Goal: Task Accomplishment & Management: Manage account settings

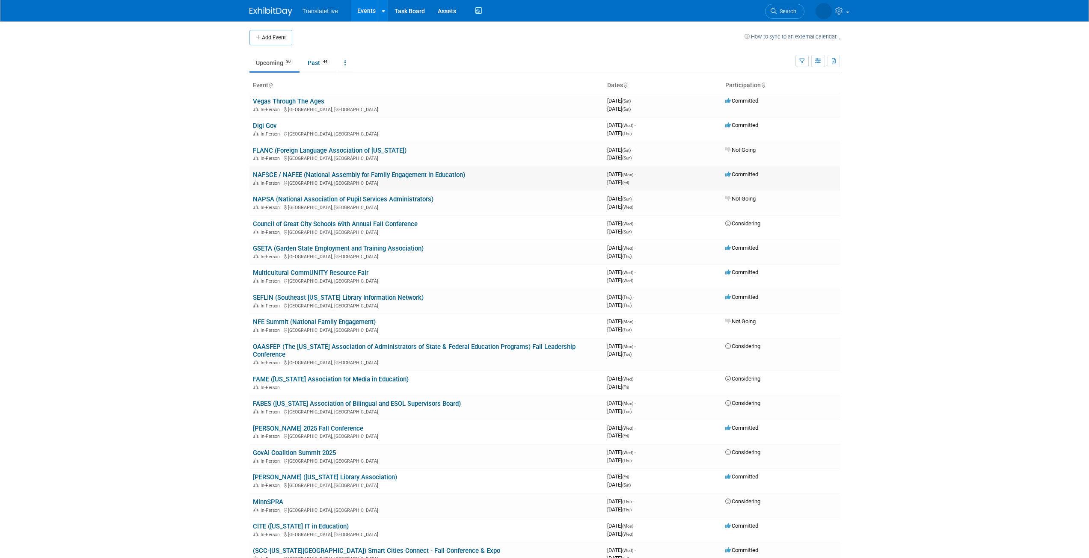
click at [313, 174] on link "NAFSCE / NAFEE (National Assembly for Family Engagement in Education)" at bounding box center [359, 175] width 212 height 8
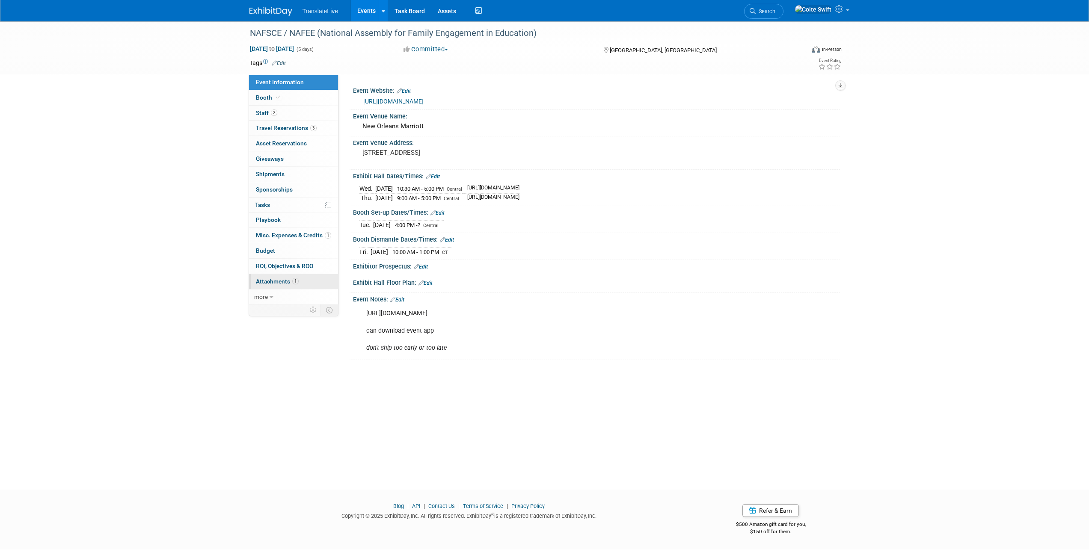
click at [288, 282] on span "Attachments 1" at bounding box center [277, 281] width 43 height 7
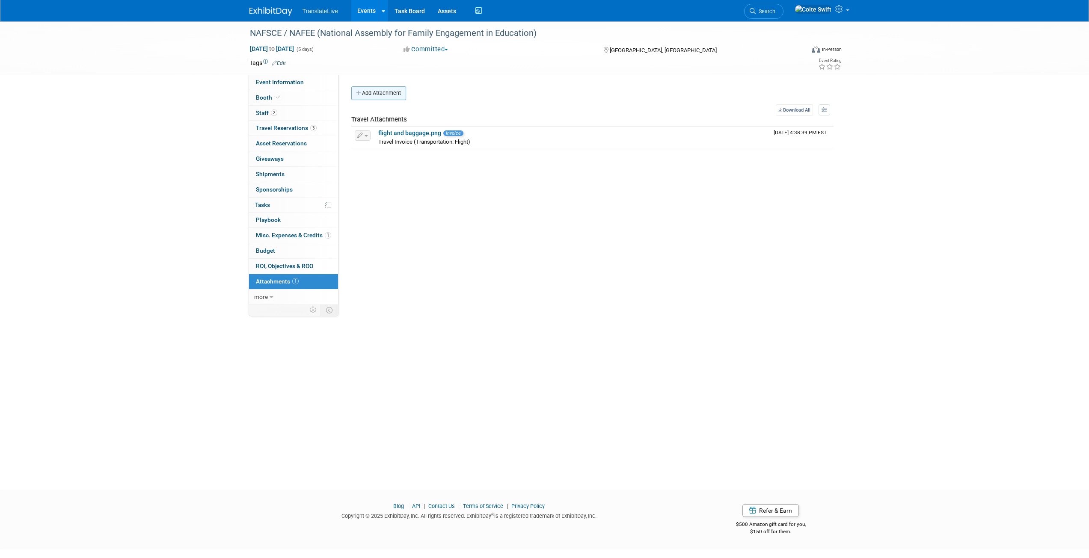
click at [381, 87] on button "Add Attachment" at bounding box center [378, 93] width 55 height 14
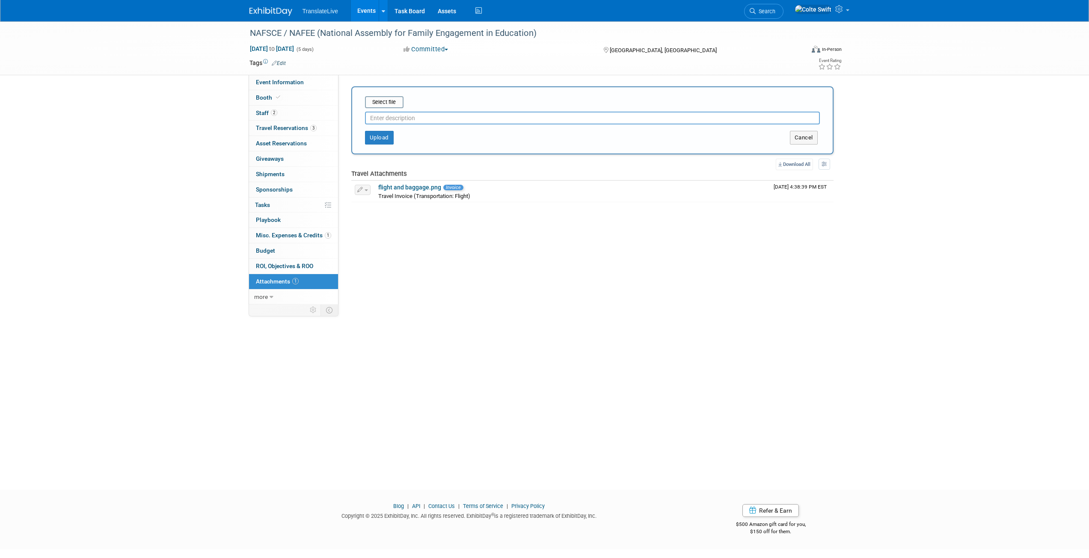
click at [389, 119] on input "text" at bounding box center [592, 118] width 455 height 13
type input "Lead Capture purchase"
drag, startPoint x: 377, startPoint y: 136, endPoint x: 380, endPoint y: 104, distance: 31.8
click at [380, 104] on form "Select file Lead Capture purchase This is an invoice Upload Cancel" at bounding box center [592, 120] width 455 height 48
click at [380, 104] on input "file" at bounding box center [352, 102] width 102 height 10
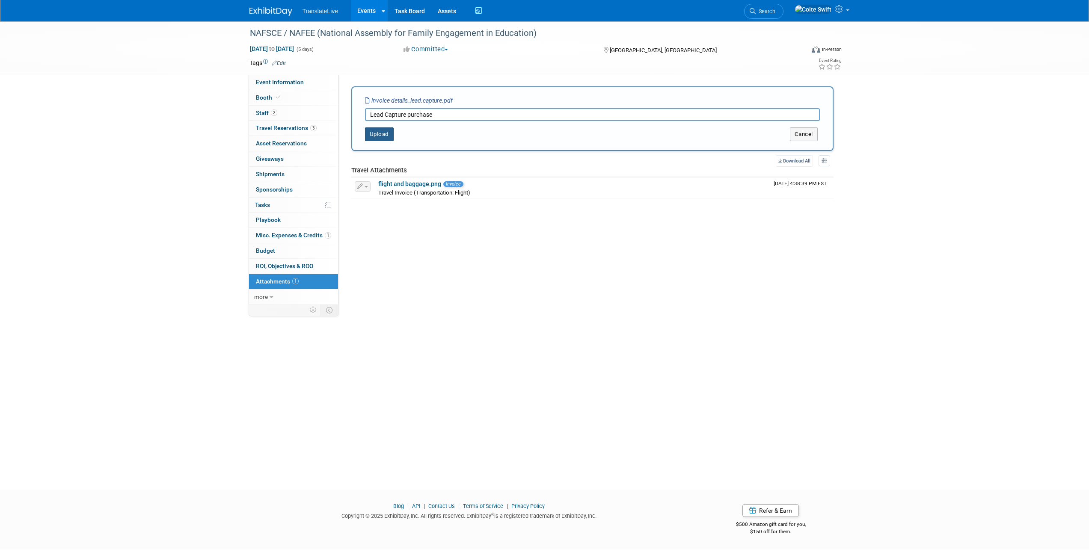
click at [374, 135] on button "Upload" at bounding box center [379, 135] width 29 height 14
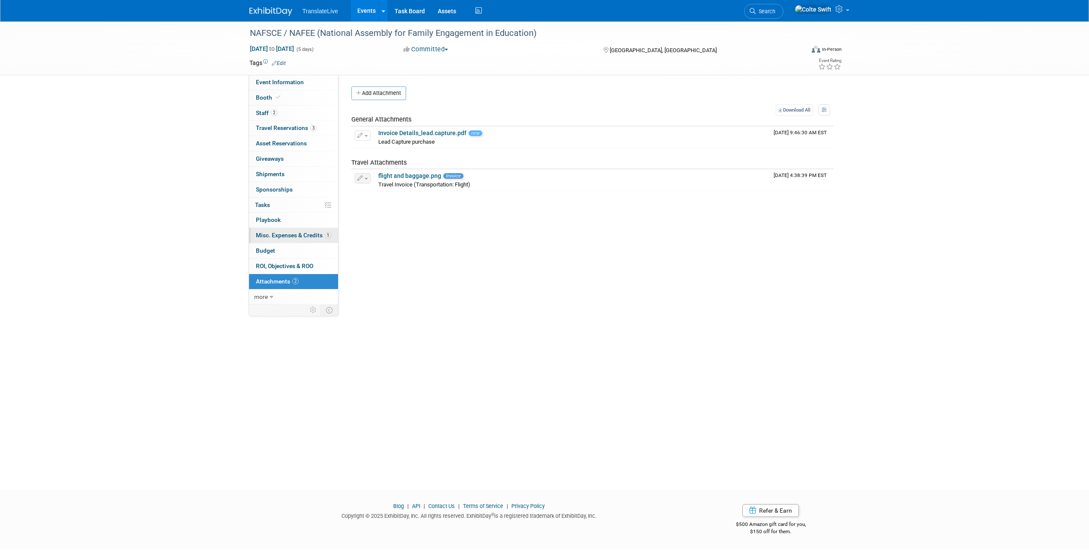
click at [328, 237] on span "1" at bounding box center [328, 235] width 6 height 6
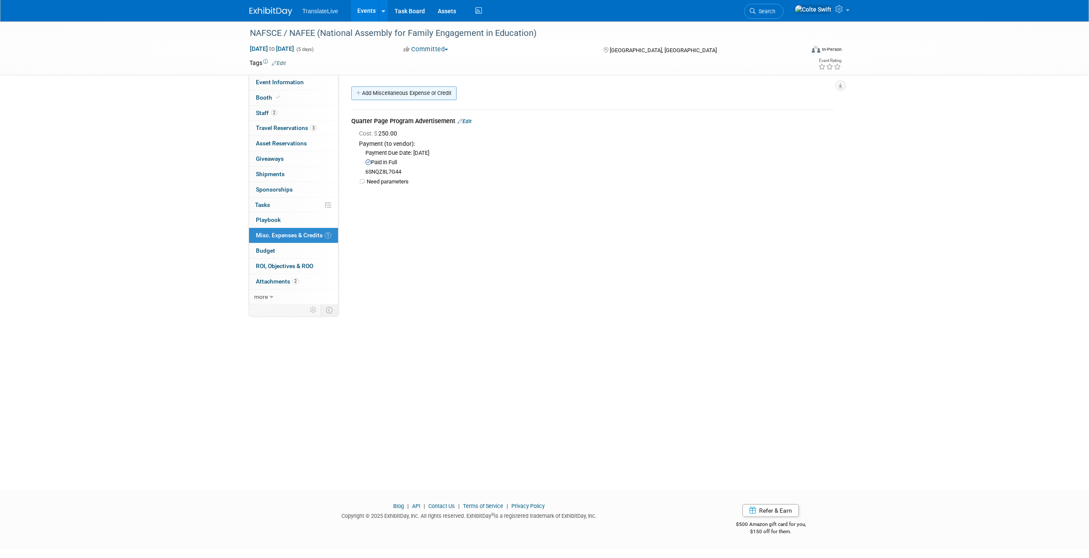
click at [390, 93] on link "Add Miscellaneous Expense or Credit" at bounding box center [403, 93] width 105 height 14
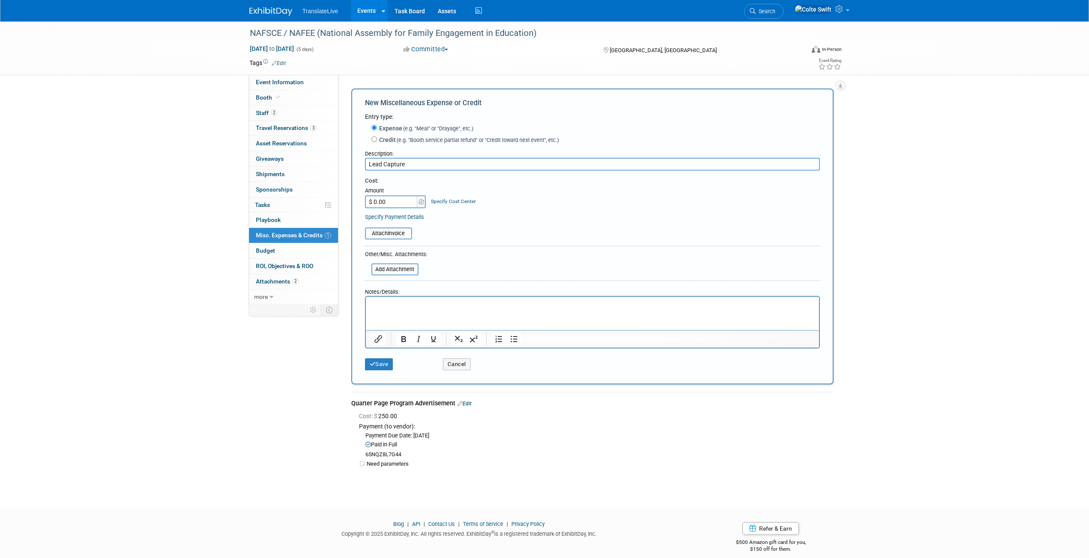
type input "Lead Capture"
type input "$ 249.00"
click at [396, 233] on input "file" at bounding box center [360, 234] width 102 height 10
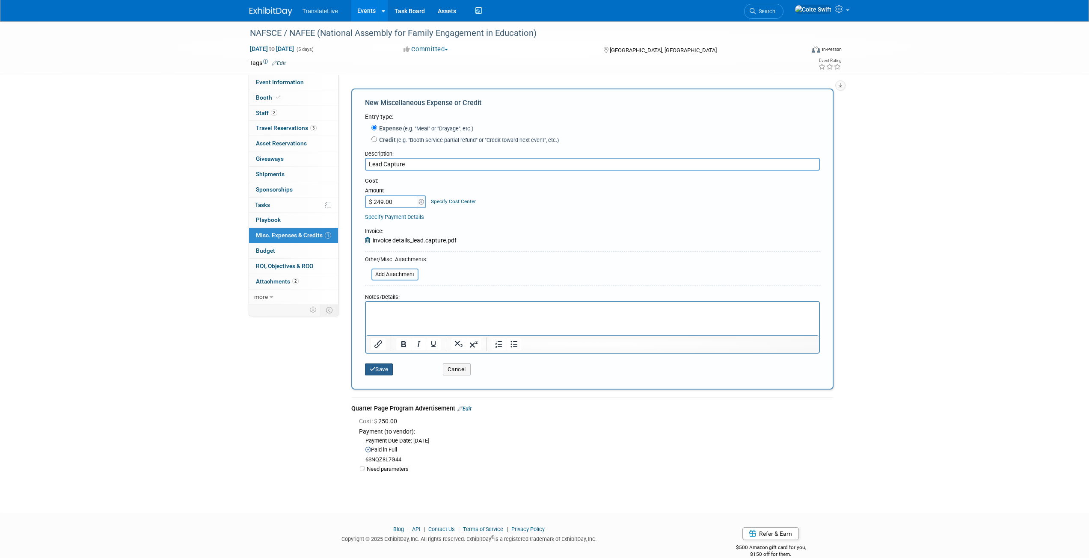
click at [377, 372] on button "Save" at bounding box center [379, 370] width 28 height 12
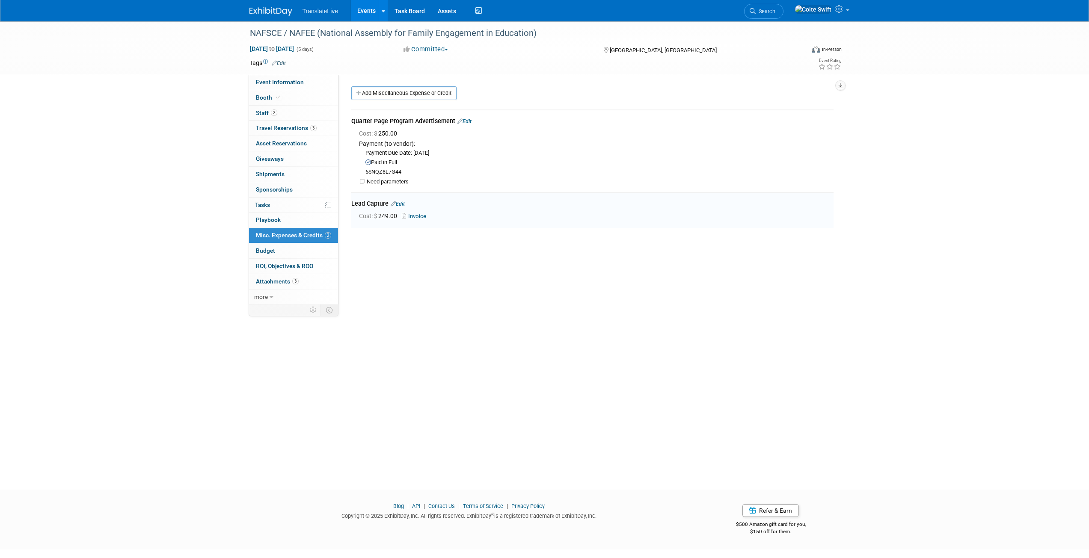
click at [399, 202] on link "Edit" at bounding box center [398, 204] width 14 height 6
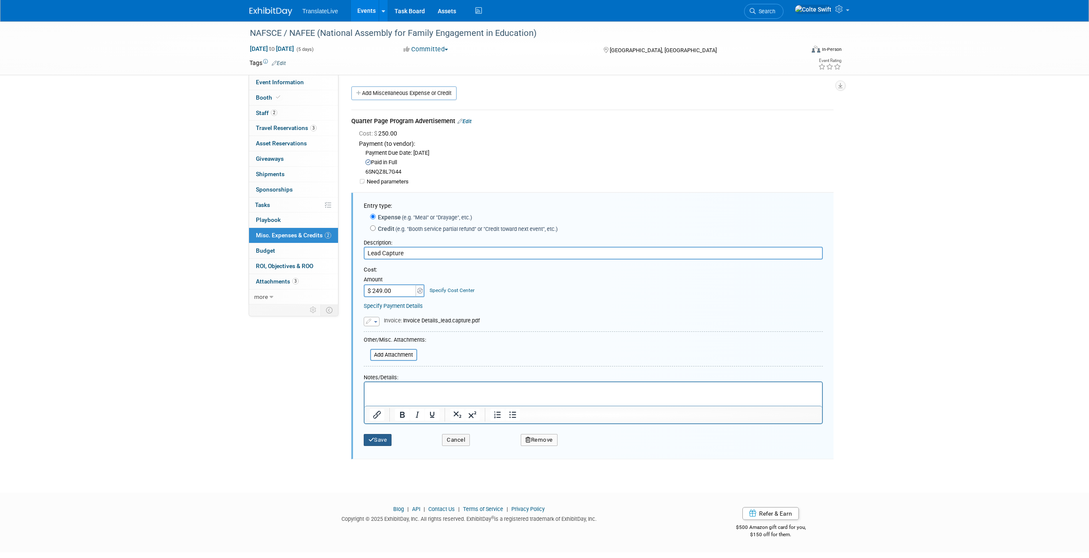
click at [375, 444] on button "Save" at bounding box center [378, 440] width 28 height 12
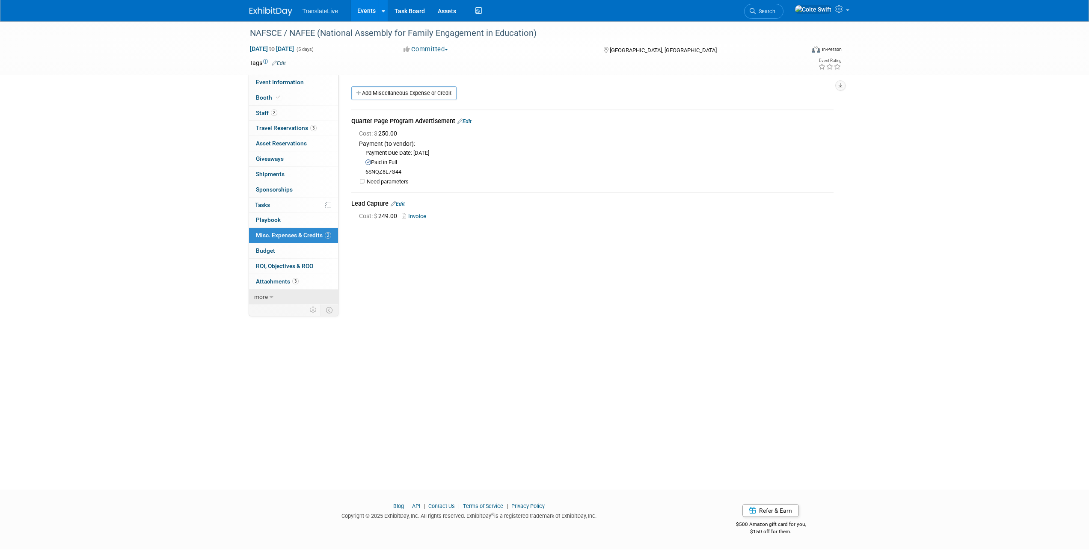
click at [286, 300] on link "more" at bounding box center [293, 297] width 89 height 15
click at [290, 110] on link "2 Staff 2" at bounding box center [293, 113] width 89 height 15
